Goal: Browse casually: Explore the website without a specific task or goal

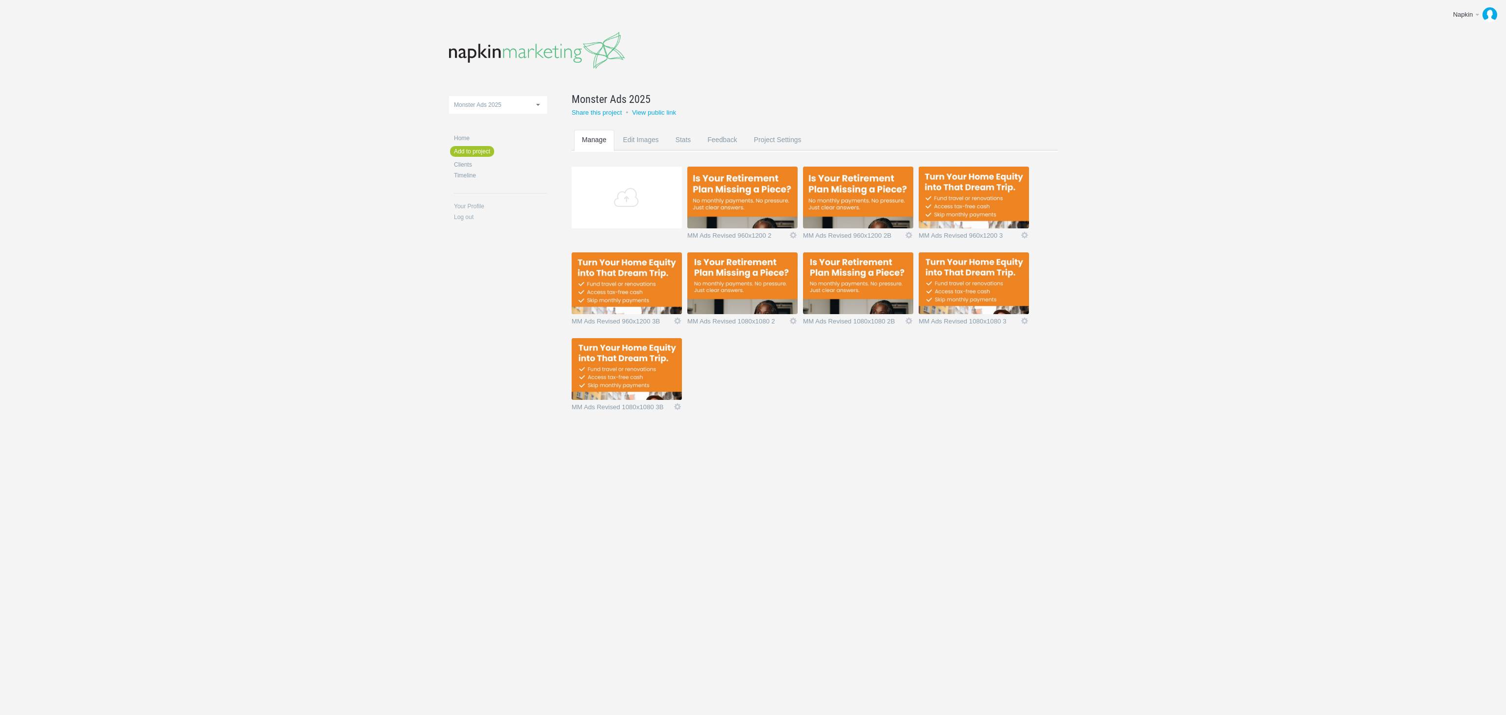
click at [732, 202] on img at bounding box center [742, 198] width 110 height 62
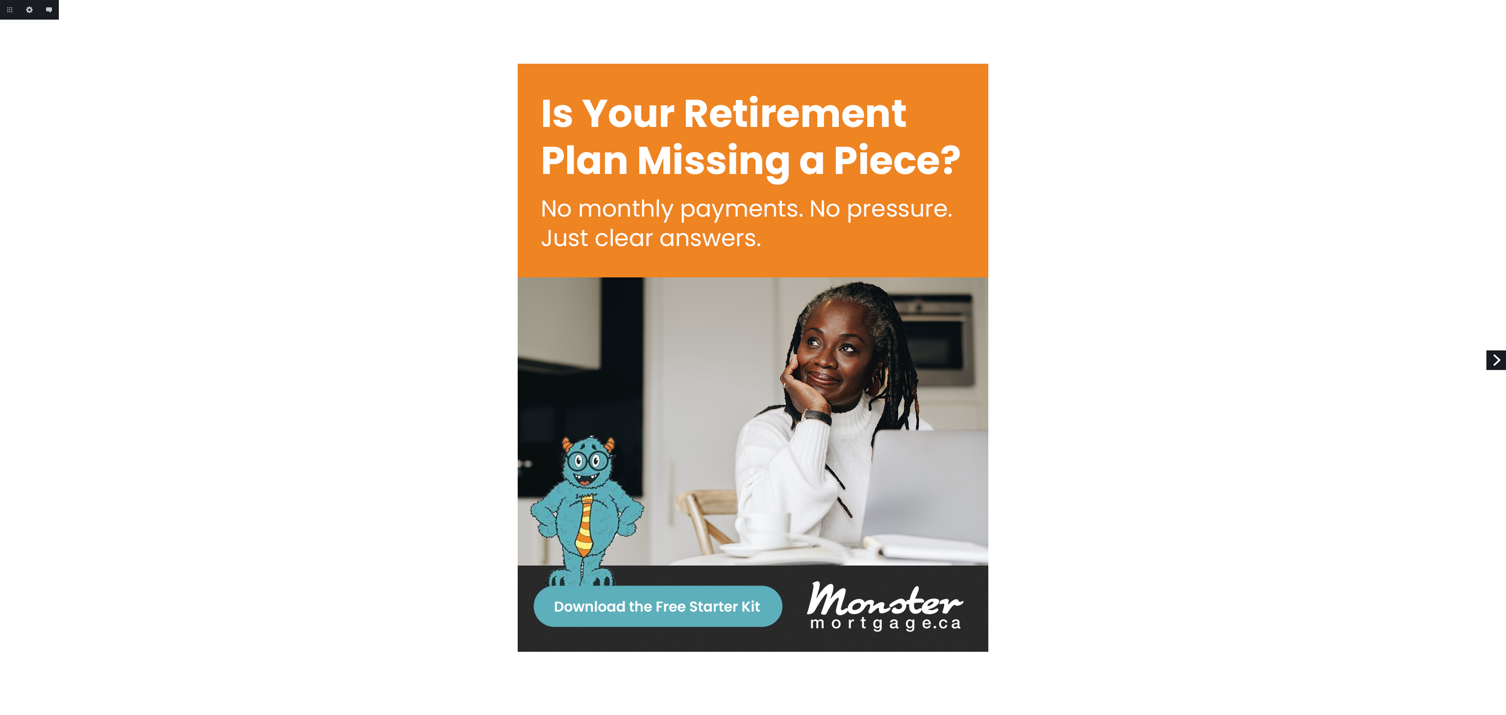
click at [1490, 364] on link "Next" at bounding box center [1497, 361] width 20 height 20
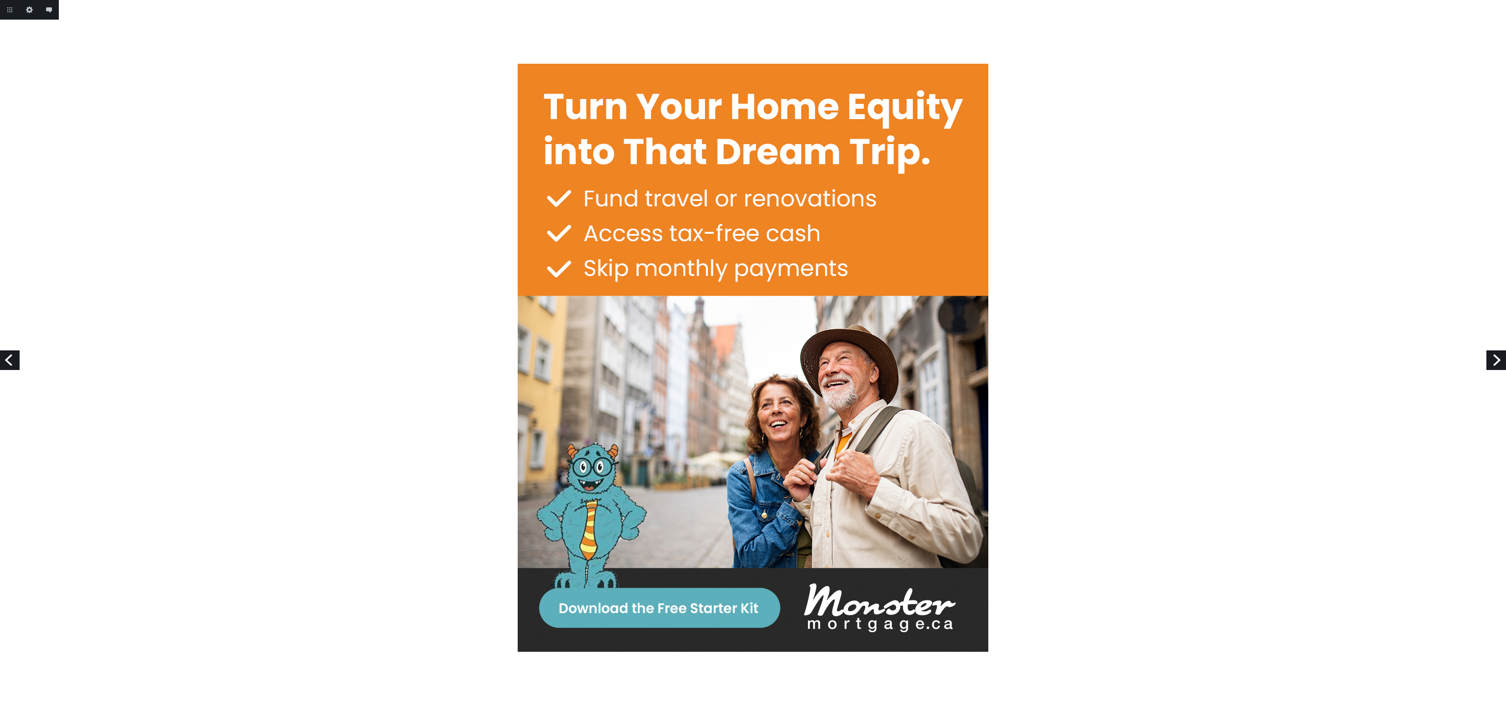
click at [1490, 365] on link "Next" at bounding box center [1497, 361] width 20 height 20
drag, startPoint x: 0, startPoint y: 0, endPoint x: 1490, endPoint y: 365, distance: 1534.5
click at [1490, 365] on link "Next" at bounding box center [1497, 361] width 20 height 20
